Goal: Task Accomplishment & Management: Complete application form

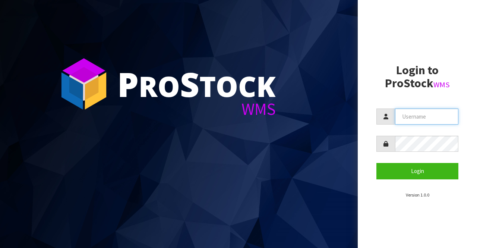
click at [406, 113] on input "text" at bounding box center [426, 116] width 63 height 16
type input "BIGGAME"
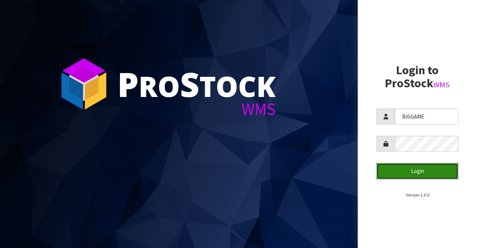
click at [397, 171] on button "Login" at bounding box center [417, 171] width 82 height 16
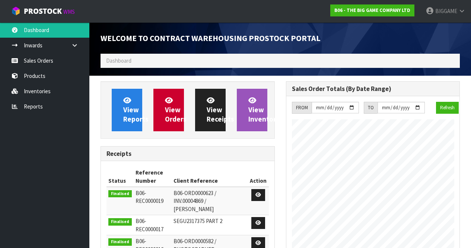
scroll to position [465, 185]
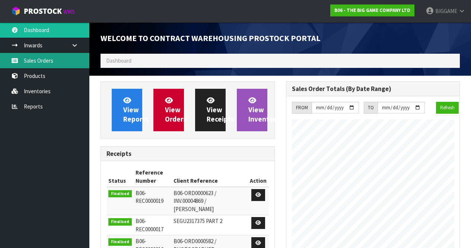
click at [54, 62] on link "Sales Orders" at bounding box center [44, 60] width 89 height 15
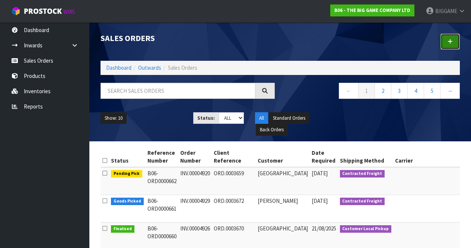
click at [450, 39] on icon at bounding box center [450, 42] width 5 height 6
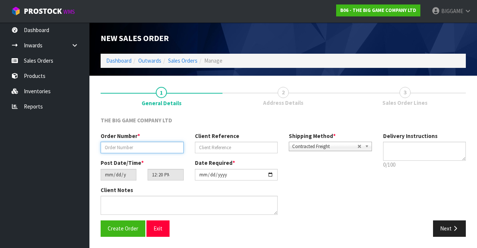
click at [172, 148] on input "text" at bounding box center [142, 148] width 83 height 12
type input "INV.00004928"
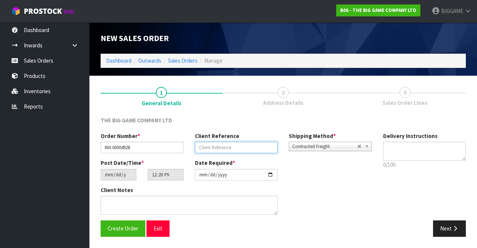
click at [212, 144] on input "text" at bounding box center [236, 148] width 83 height 12
type input "ORD.0003671"
click at [442, 225] on button "Next" at bounding box center [449, 228] width 33 height 16
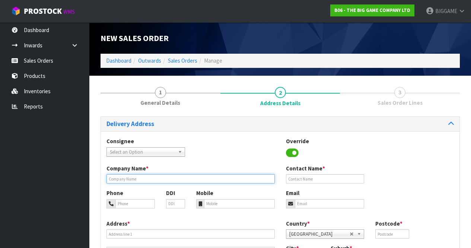
click at [127, 179] on input "text" at bounding box center [191, 178] width 168 height 9
type input "NORTH CITY MANAGEMENT OFFICE"
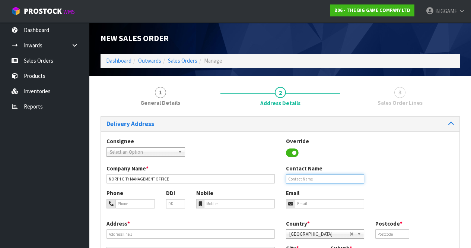
click at [299, 178] on input "text" at bounding box center [325, 178] width 79 height 9
type input "[PERSON_NAME]"
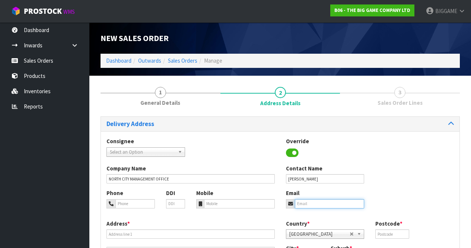
click at [310, 204] on input "email" at bounding box center [330, 203] width 70 height 9
type input "[EMAIL_ADDRESS][DOMAIN_NAME]"
click at [406, 199] on div "Phone DDI Mobile Email [EMAIL_ADDRESS][DOMAIN_NAME]" at bounding box center [280, 204] width 359 height 30
click at [386, 232] on input "text" at bounding box center [393, 233] width 34 height 9
type input "5024"
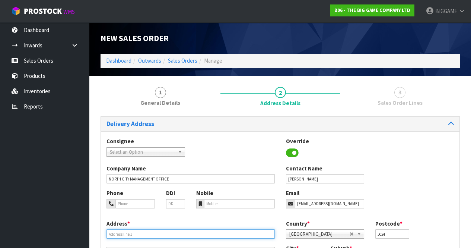
click at [147, 232] on input "text" at bounding box center [191, 233] width 168 height 9
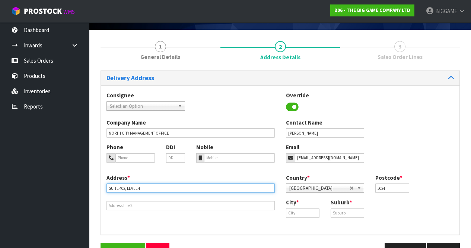
scroll to position [63, 0]
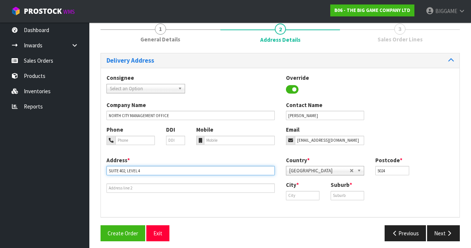
type input "SUITE 402, LEVEL 4"
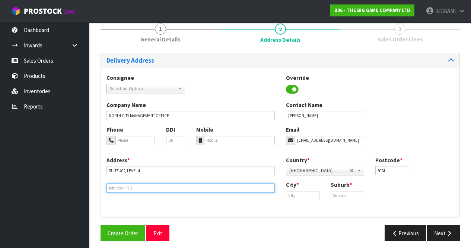
click at [129, 187] on input "text" at bounding box center [191, 187] width 168 height 9
click at [114, 188] on input "[GEOGRAPHIC_DATA]" at bounding box center [191, 187] width 168 height 9
type input "[GEOGRAPHIC_DATA]"
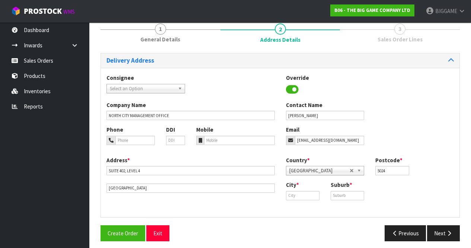
click at [211, 181] on div "Address * [STREET_ADDRESS]" at bounding box center [191, 174] width 180 height 37
click at [310, 139] on input "[EMAIL_ADDRESS][DOMAIN_NAME]" at bounding box center [330, 140] width 70 height 9
type input "[PERSON_NAME][EMAIL_ADDRESS][DOMAIN_NAME]"
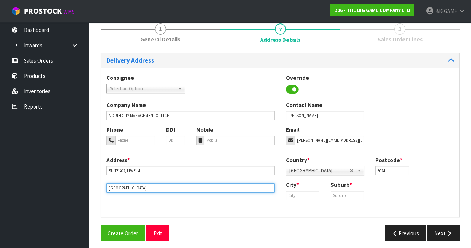
click at [107, 189] on input "[GEOGRAPHIC_DATA]" at bounding box center [191, 187] width 168 height 9
click at [114, 187] on input "[STREET_ADDRESS]" at bounding box center [191, 187] width 168 height 9
type input "[STREET_ADDRESS]"
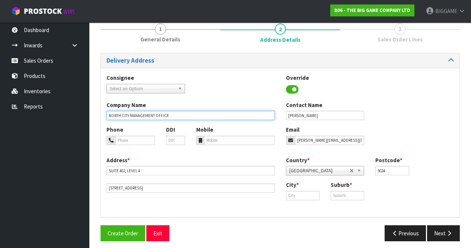
click at [129, 114] on input "NORTH CITY MANAGEMENT OFFICE" at bounding box center [191, 115] width 168 height 9
click at [208, 116] on input "[GEOGRAPHIC_DATA], MANAGEMENT OFFICE" at bounding box center [191, 115] width 168 height 9
type input "[GEOGRAPHIC_DATA]"
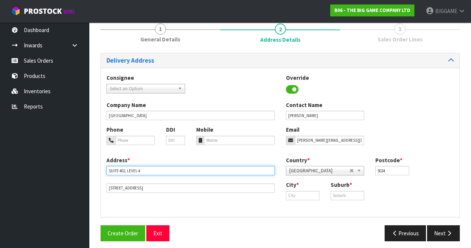
click at [108, 170] on input "SUITE 402, LEVEL 4" at bounding box center [191, 170] width 168 height 9
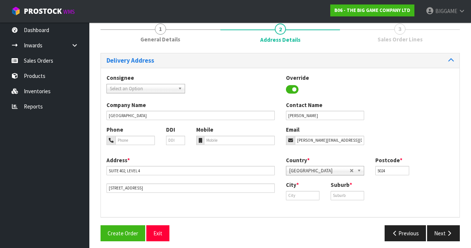
click at [86, 169] on ul "Dashboard Inwards Purchase Orders Receipts Sales Orders Products Inventories Re…" at bounding box center [44, 134] width 89 height 225
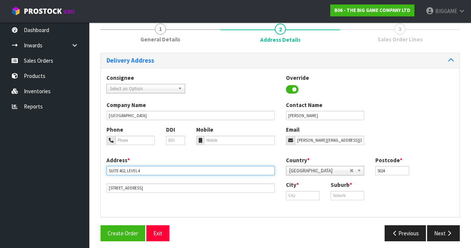
click at [108, 171] on input "SUITE 402, LEVEL 4" at bounding box center [191, 170] width 168 height 9
type input "MANAGEMENT OFFICE, SUITE 402, LEVEL 4"
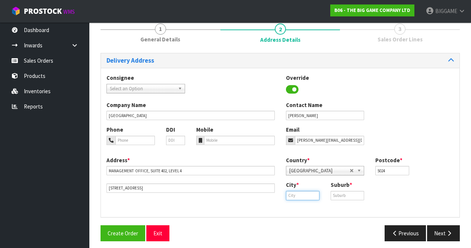
click at [304, 196] on input "text" at bounding box center [303, 195] width 34 height 9
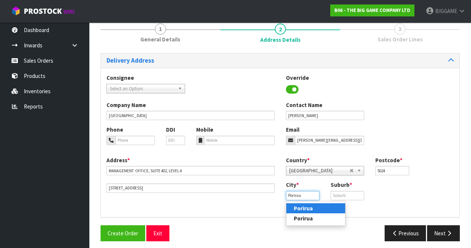
type input "Porirua"
click at [309, 208] on strong "Porirua" at bounding box center [303, 208] width 19 height 7
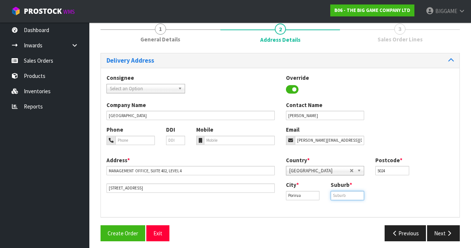
click at [345, 193] on input "text" at bounding box center [348, 195] width 34 height 9
type input "[GEOGRAPHIC_DATA]"
click at [225, 139] on input "tel" at bounding box center [239, 140] width 71 height 9
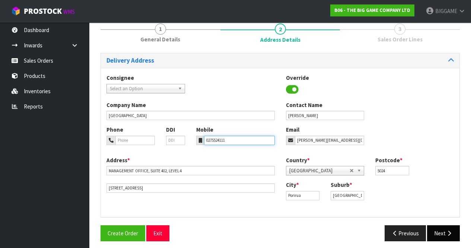
type input "0275524111"
click at [438, 230] on button "Next" at bounding box center [443, 233] width 33 height 16
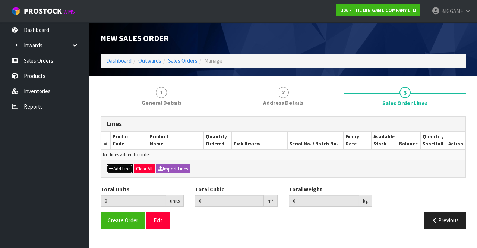
click at [127, 167] on button "Add Line" at bounding box center [120, 168] width 26 height 9
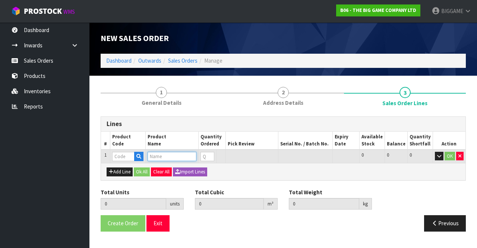
click at [158, 155] on input "text" at bounding box center [172, 156] width 49 height 9
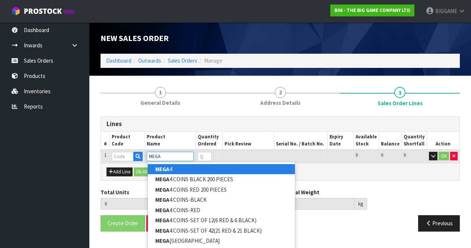
click at [155, 154] on input "MEGA" at bounding box center [170, 156] width 47 height 9
click at [171, 155] on input "MEGA" at bounding box center [170, 156] width 47 height 9
type input "M"
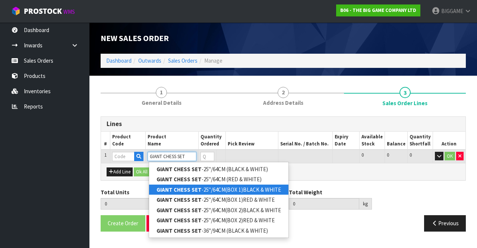
type input "GIANT CHESS SET"
click at [215, 187] on link "GIANT CHESS SET -25"/64CM(BOX 1)BLACK & WHITE" at bounding box center [218, 189] width 139 height 10
type input "GIANT CHESS SET-25"/64CM(BOX 1)BLACK & WHITE"
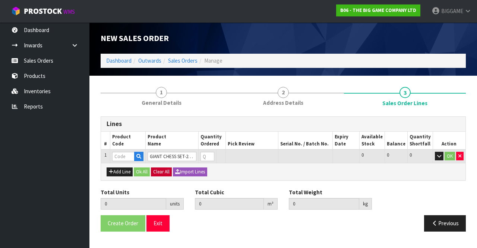
type input "0.000000"
type input "0.000"
type input "BHGC25-CTN1"
type input "0"
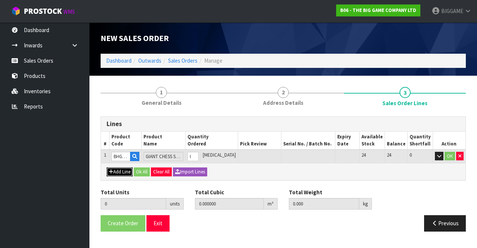
click at [123, 172] on button "Add Line" at bounding box center [120, 171] width 26 height 9
type input "0"
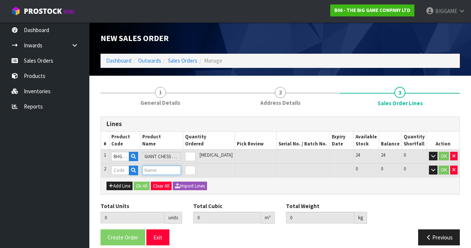
click at [152, 169] on input "text" at bounding box center [161, 169] width 39 height 9
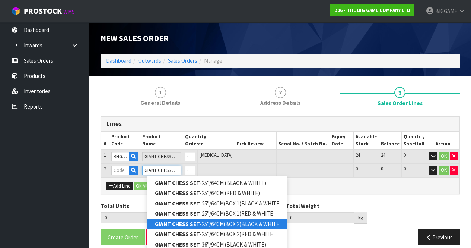
type input "GIANT CHESS SET"
click at [210, 223] on link "GIANT CHESS SET -25"/64CM(BOX 2)BLACK & WHITE" at bounding box center [217, 224] width 139 height 10
type input "GIANT CHESS SET-25"/64CM(BOX 2)BLACK & WHITE"
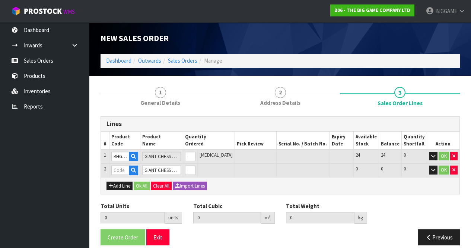
type input "0.000000"
type input "0.000"
type input "BHGC25-CTN2"
type input "0"
click at [127, 186] on button "Add Line" at bounding box center [120, 185] width 26 height 9
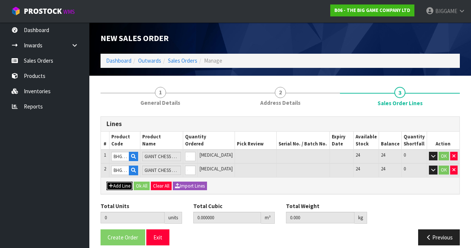
type input "0"
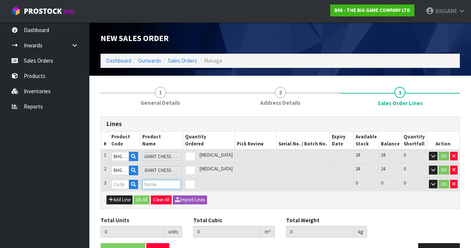
click at [152, 183] on input "text" at bounding box center [161, 184] width 39 height 9
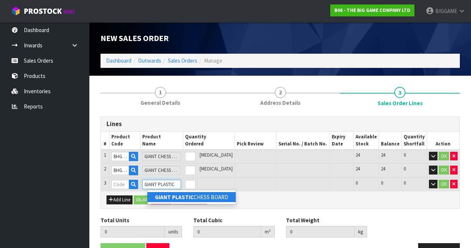
type input "GIANT PLASTIC"
click at [168, 197] on strong "GIANT PLASTIC" at bounding box center [174, 196] width 39 height 7
type input "GIANT PLASTIC CHESS BOARD"
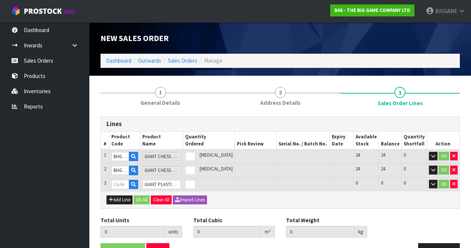
type input "0.000000"
type input "0.000"
type input "BHGM-14"
type input "0"
type input "1"
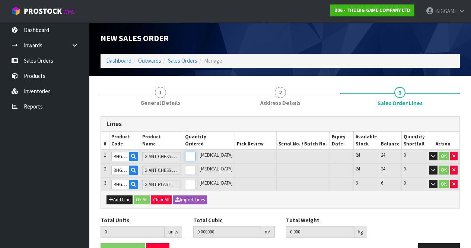
type input "0.26257"
type input "15.25"
type input "1"
click at [196, 154] on input "1" at bounding box center [190, 156] width 10 height 9
type input "2"
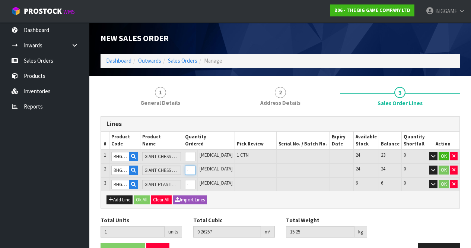
type input "0.51217"
type input "30.25"
type input "1"
click at [196, 168] on input "1" at bounding box center [190, 169] width 10 height 9
type input "3"
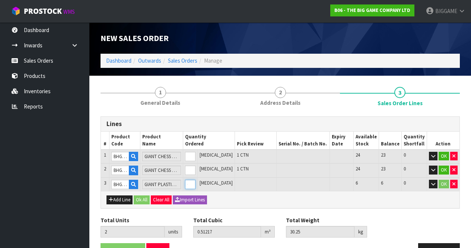
type input "0.62152"
type input "52.25"
type input "1"
click at [196, 181] on input "1" at bounding box center [190, 184] width 10 height 9
click at [444, 155] on button "OK" at bounding box center [444, 156] width 10 height 9
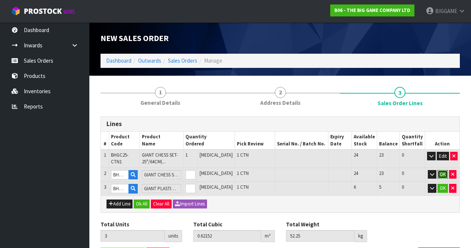
click at [444, 174] on button "OK" at bounding box center [443, 174] width 10 height 9
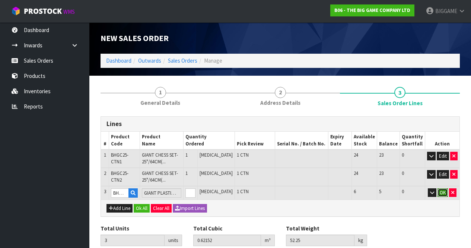
click at [444, 190] on button "OK" at bounding box center [443, 192] width 10 height 9
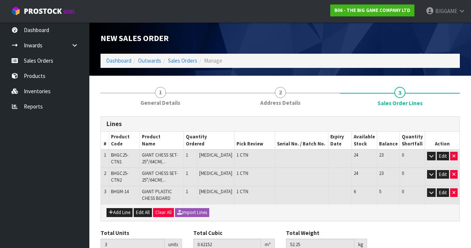
scroll to position [35, 0]
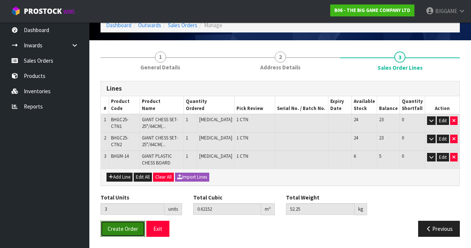
click at [130, 228] on span "Create Order" at bounding box center [123, 228] width 31 height 7
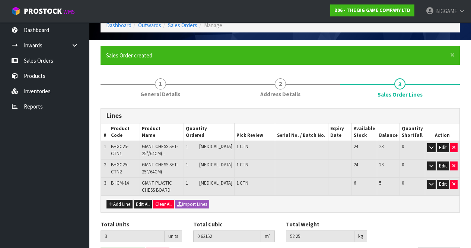
scroll to position [0, 0]
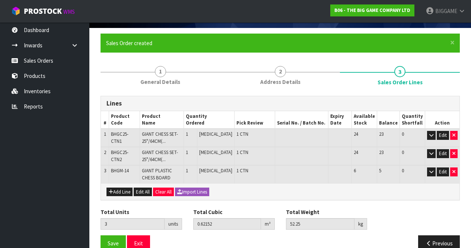
scroll to position [55, 0]
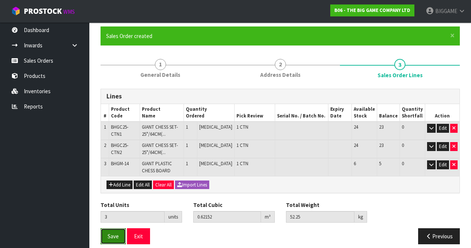
click at [117, 236] on span "Save" at bounding box center [113, 235] width 11 height 7
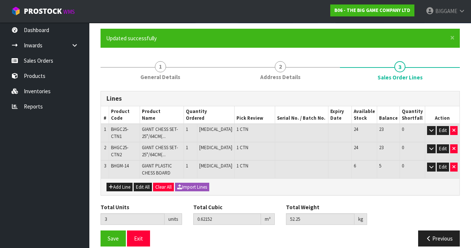
scroll to position [58, 0]
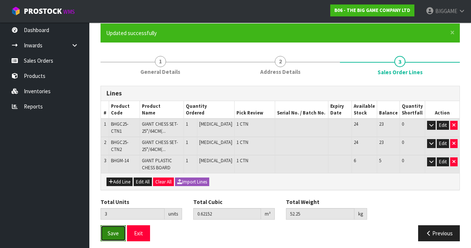
click at [116, 228] on button "Save" at bounding box center [113, 233] width 25 height 16
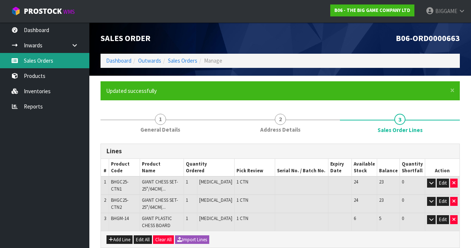
click at [36, 60] on link "Sales Orders" at bounding box center [44, 60] width 89 height 15
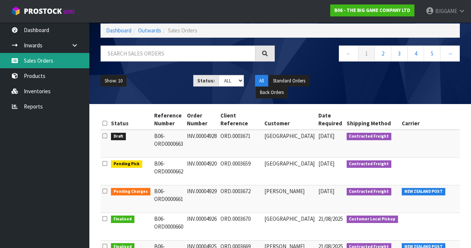
scroll to position [41, 0]
